Goal: Information Seeking & Learning: Learn about a topic

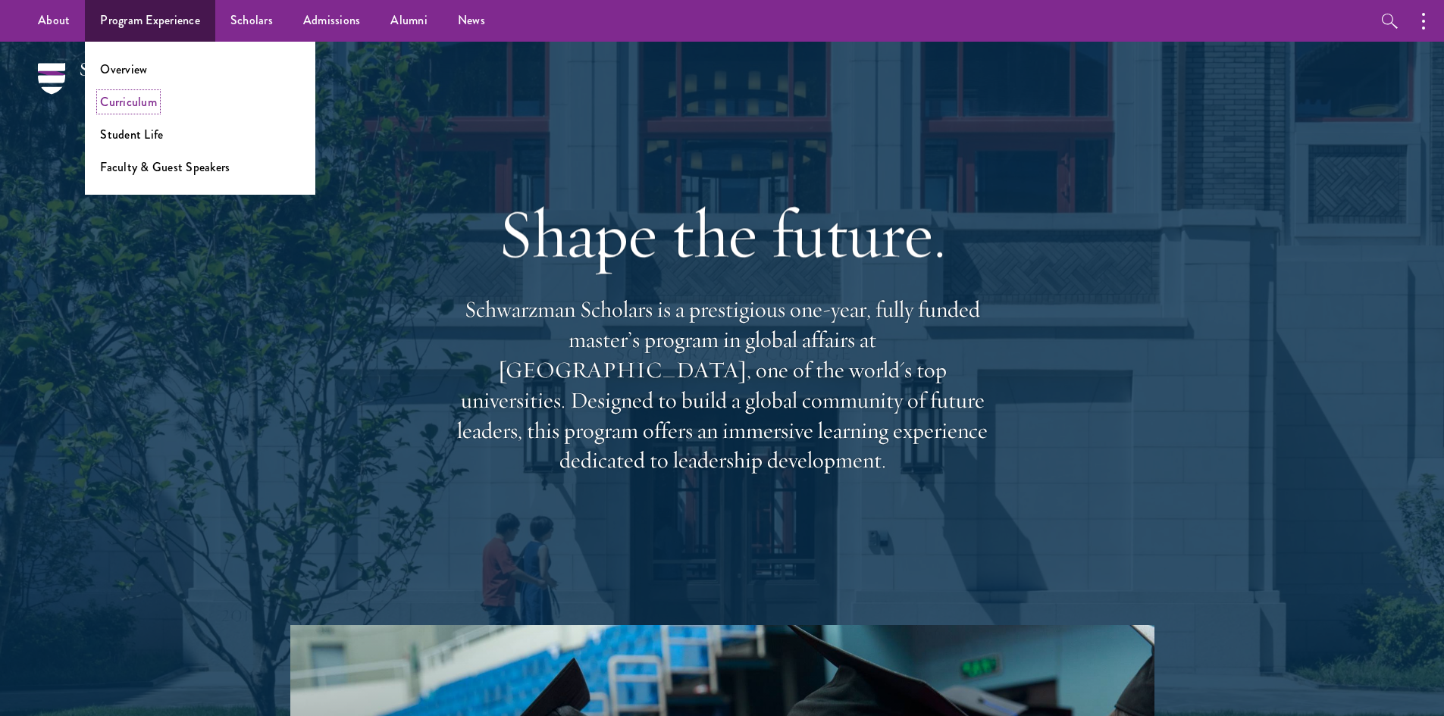
drag, startPoint x: 150, startPoint y: 102, endPoint x: 141, endPoint y: 104, distance: 9.4
click at [149, 103] on link "Curriculum" at bounding box center [128, 101] width 57 height 17
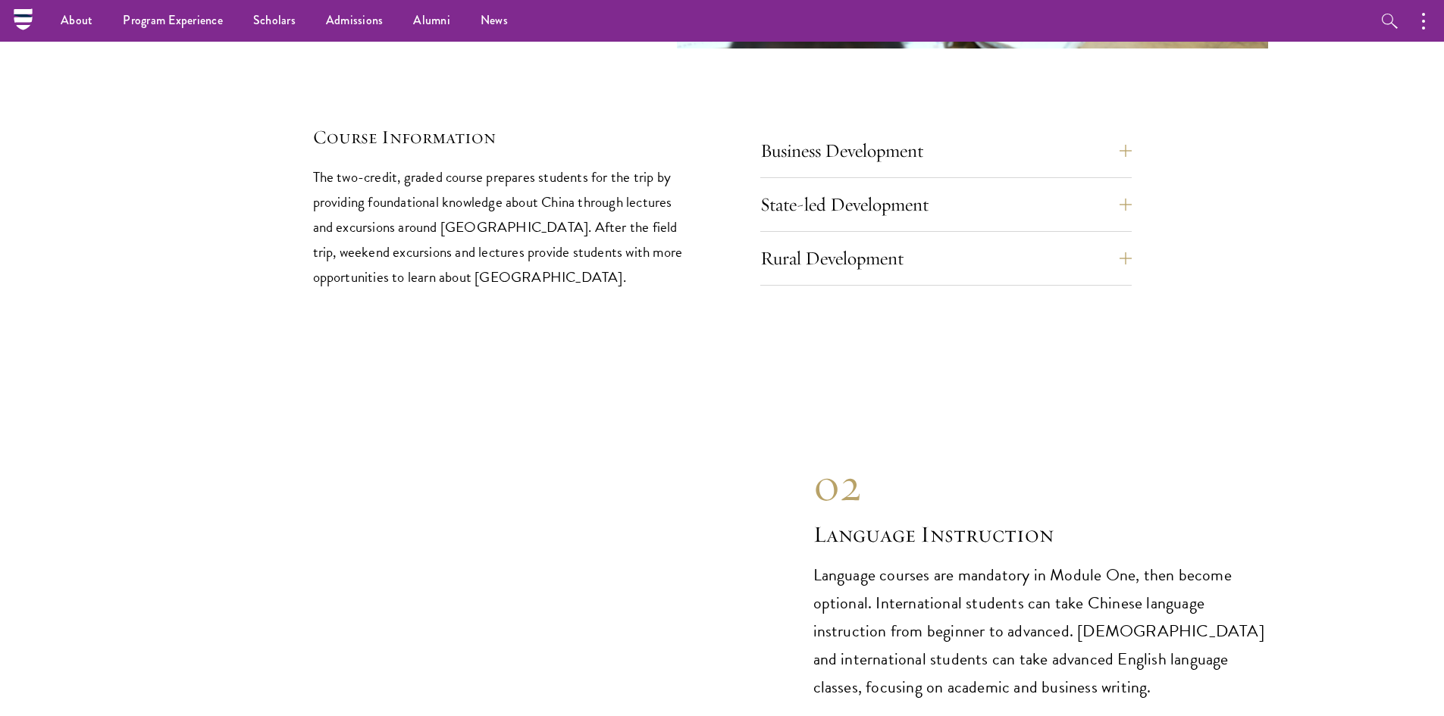
scroll to position [6369, 0]
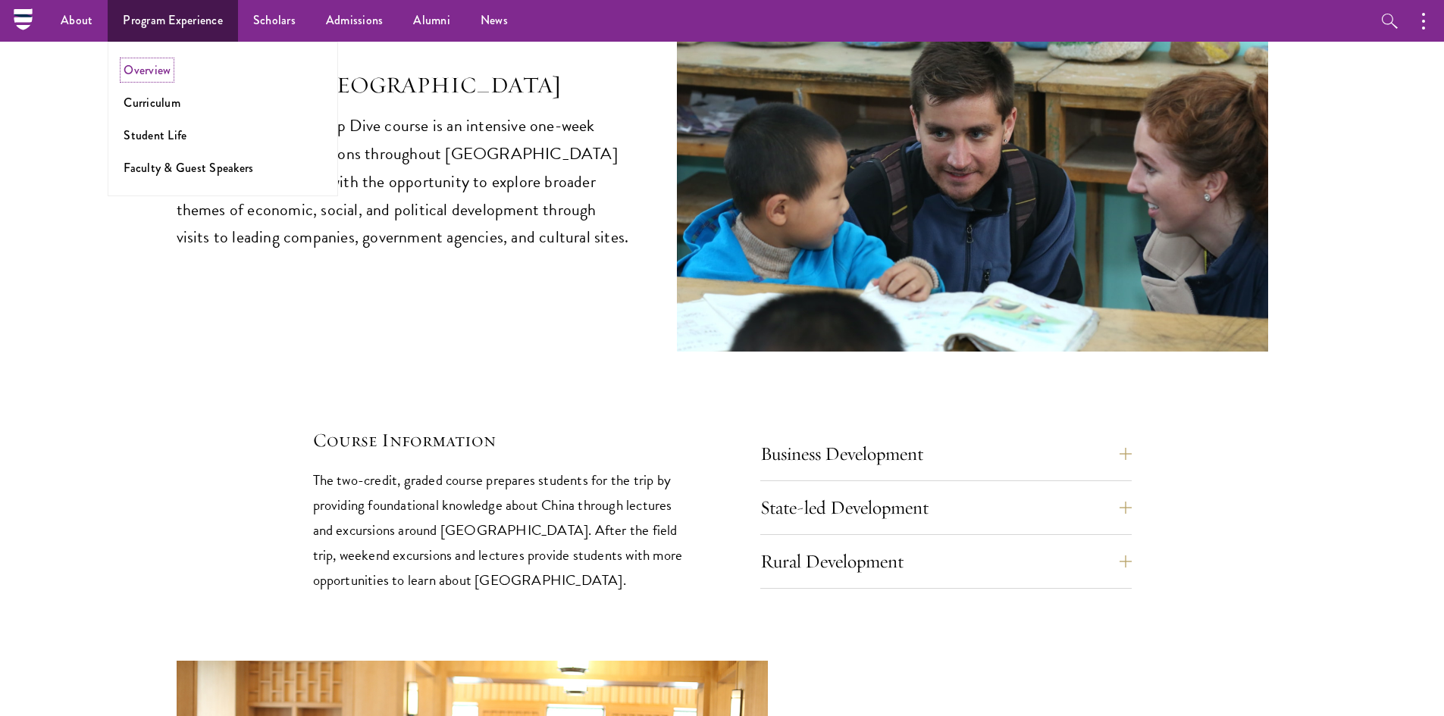
click at [158, 76] on link "Overview" at bounding box center [147, 69] width 47 height 17
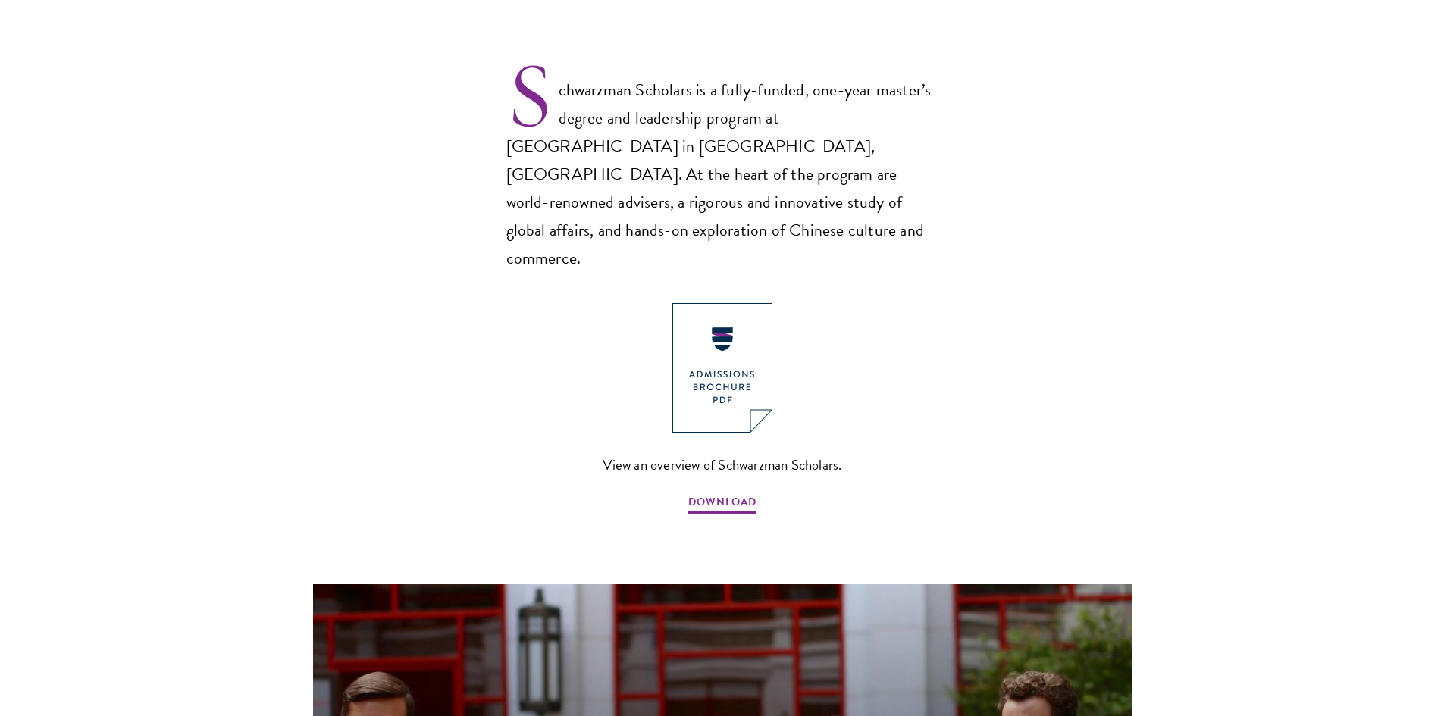
scroll to position [1061, 0]
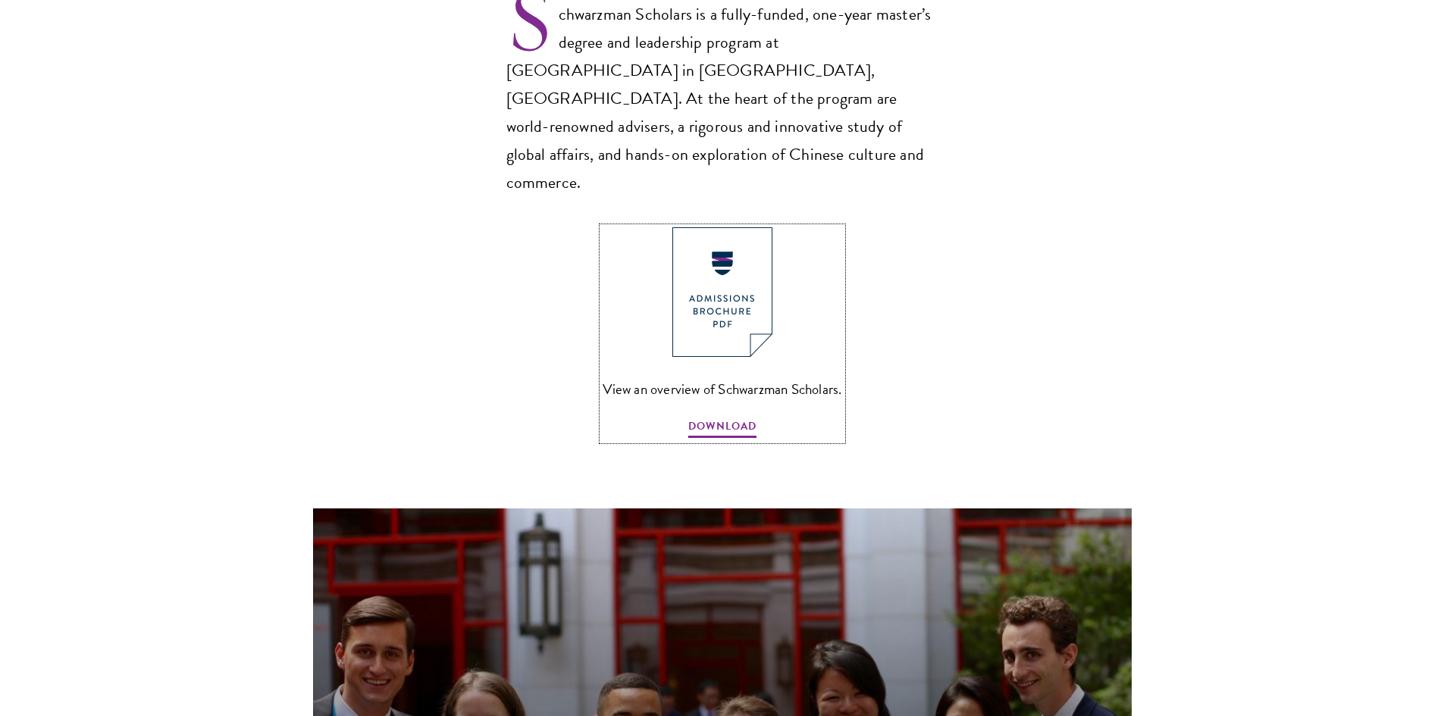
click at [722, 253] on img at bounding box center [723, 292] width 100 height 130
